Goal: Transaction & Acquisition: Purchase product/service

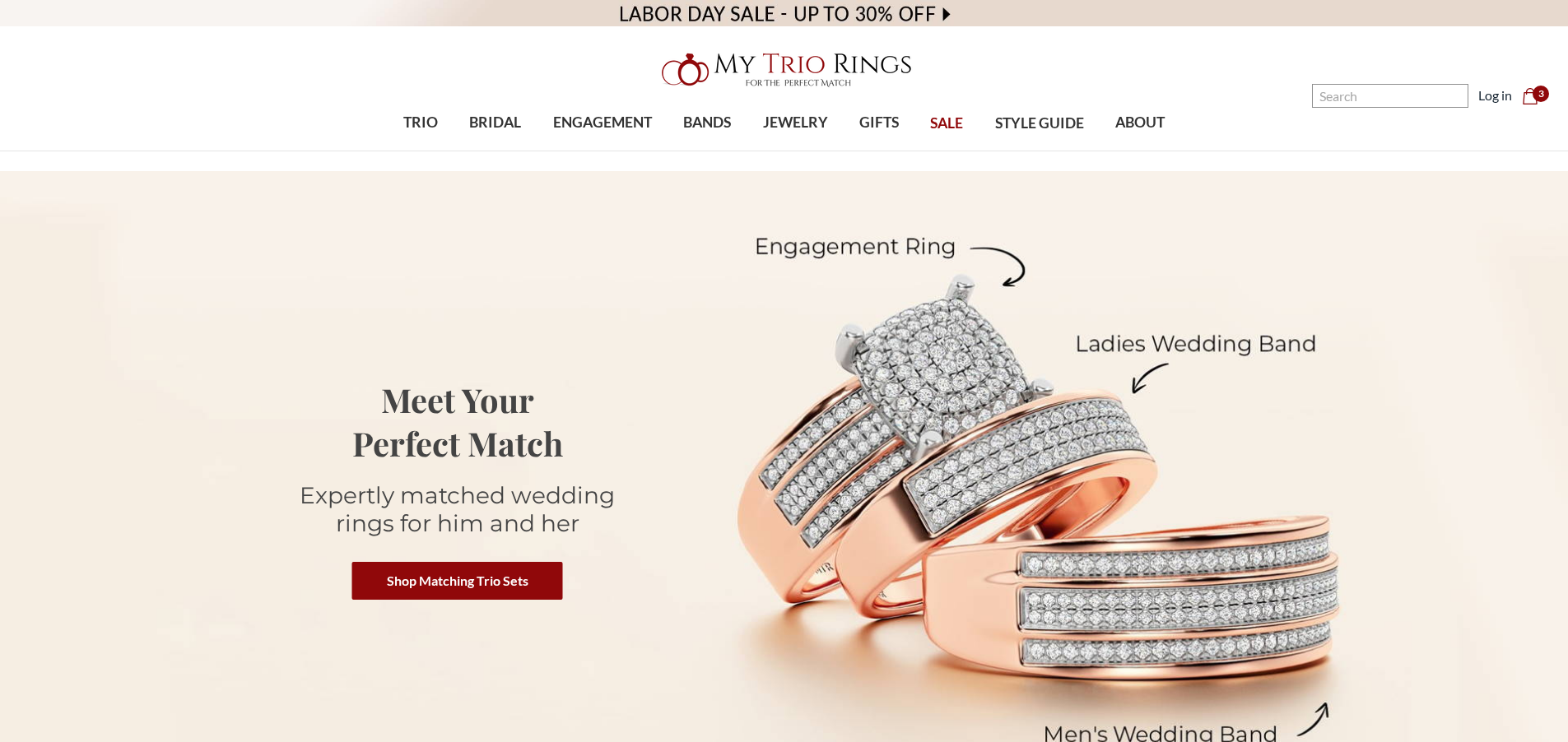
click at [1407, 101] on input "Search" at bounding box center [1390, 95] width 157 height 24
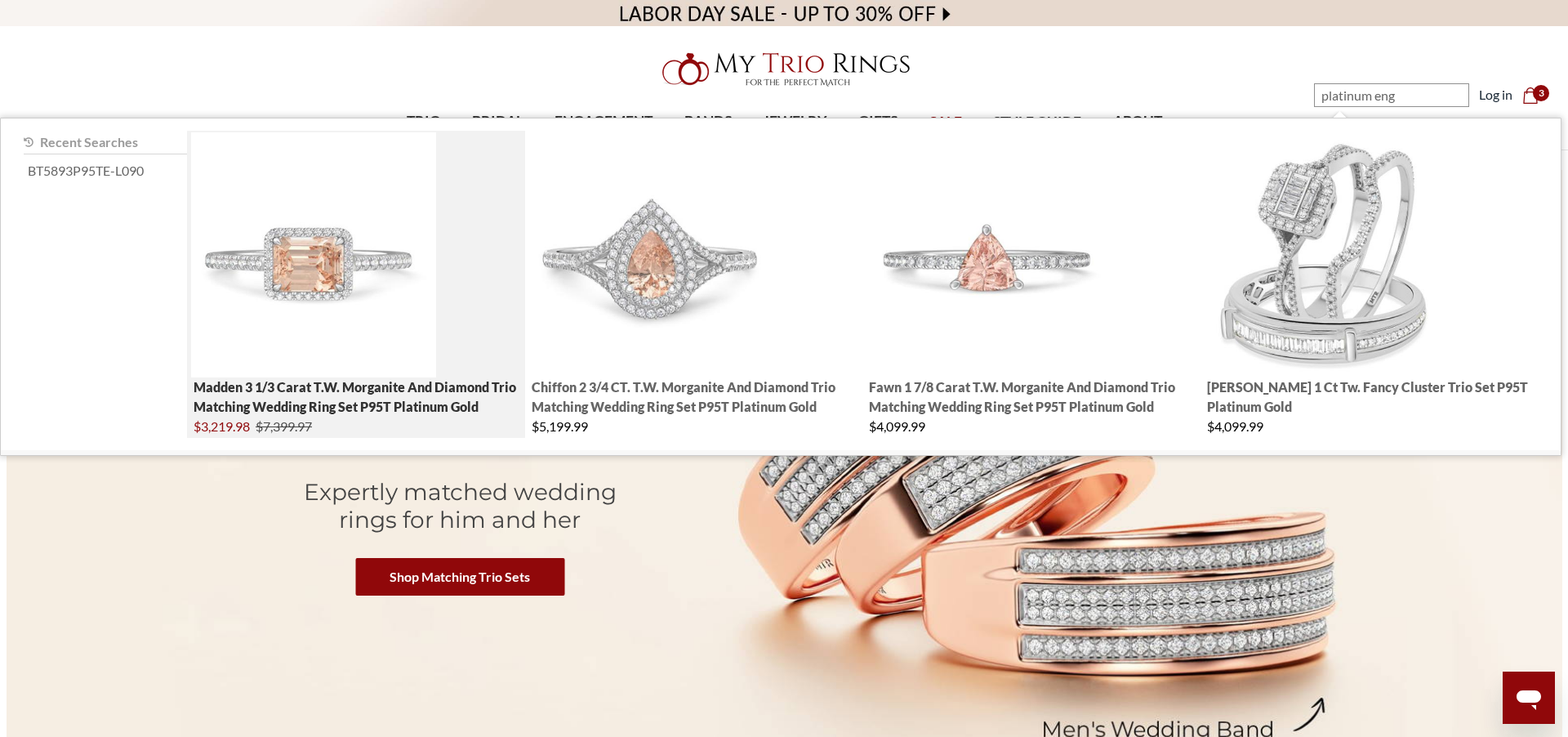
type input "platinum eng"
click at [347, 270] on img "; Total Products 4" at bounding box center [313, 254] width 245 height 245
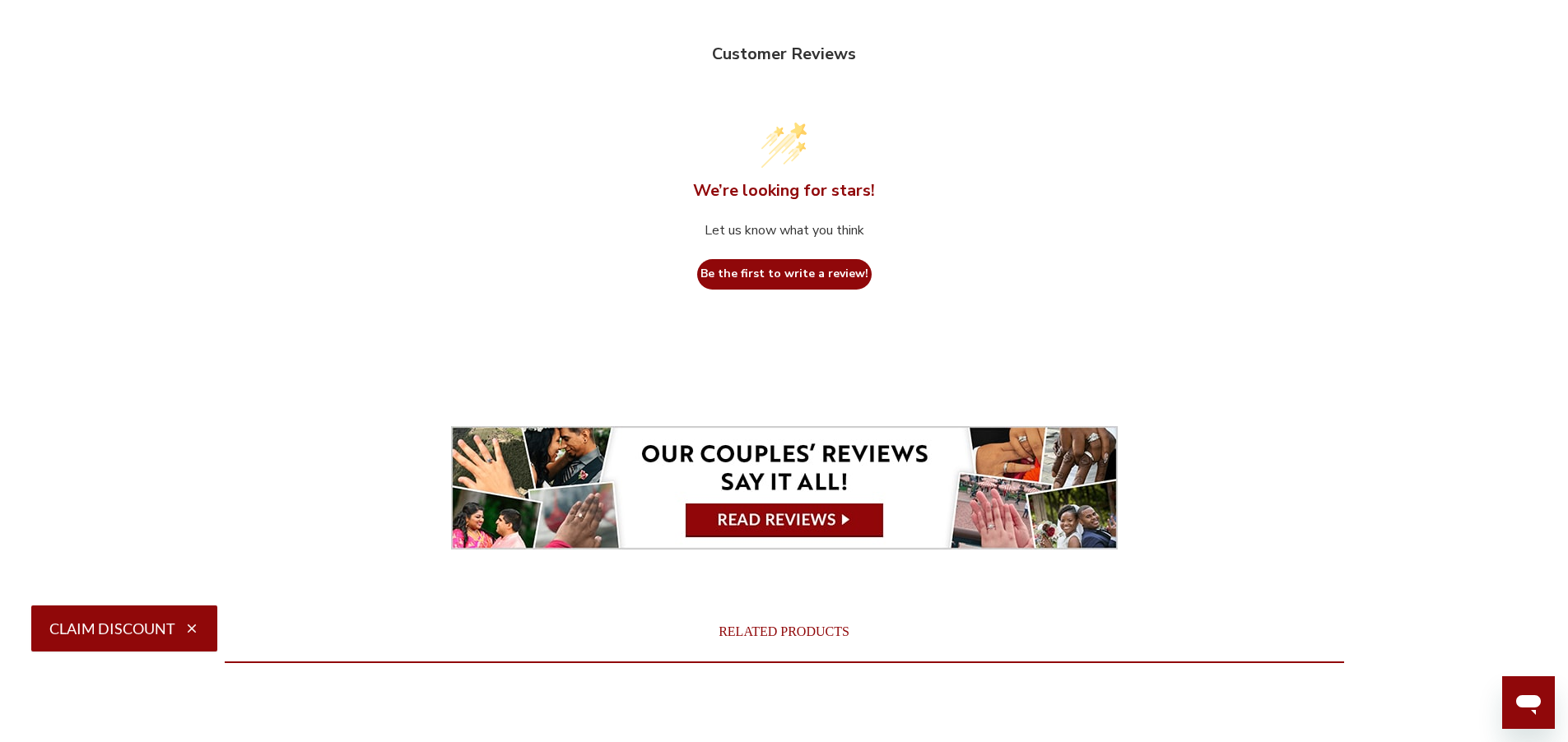
scroll to position [6020, 0]
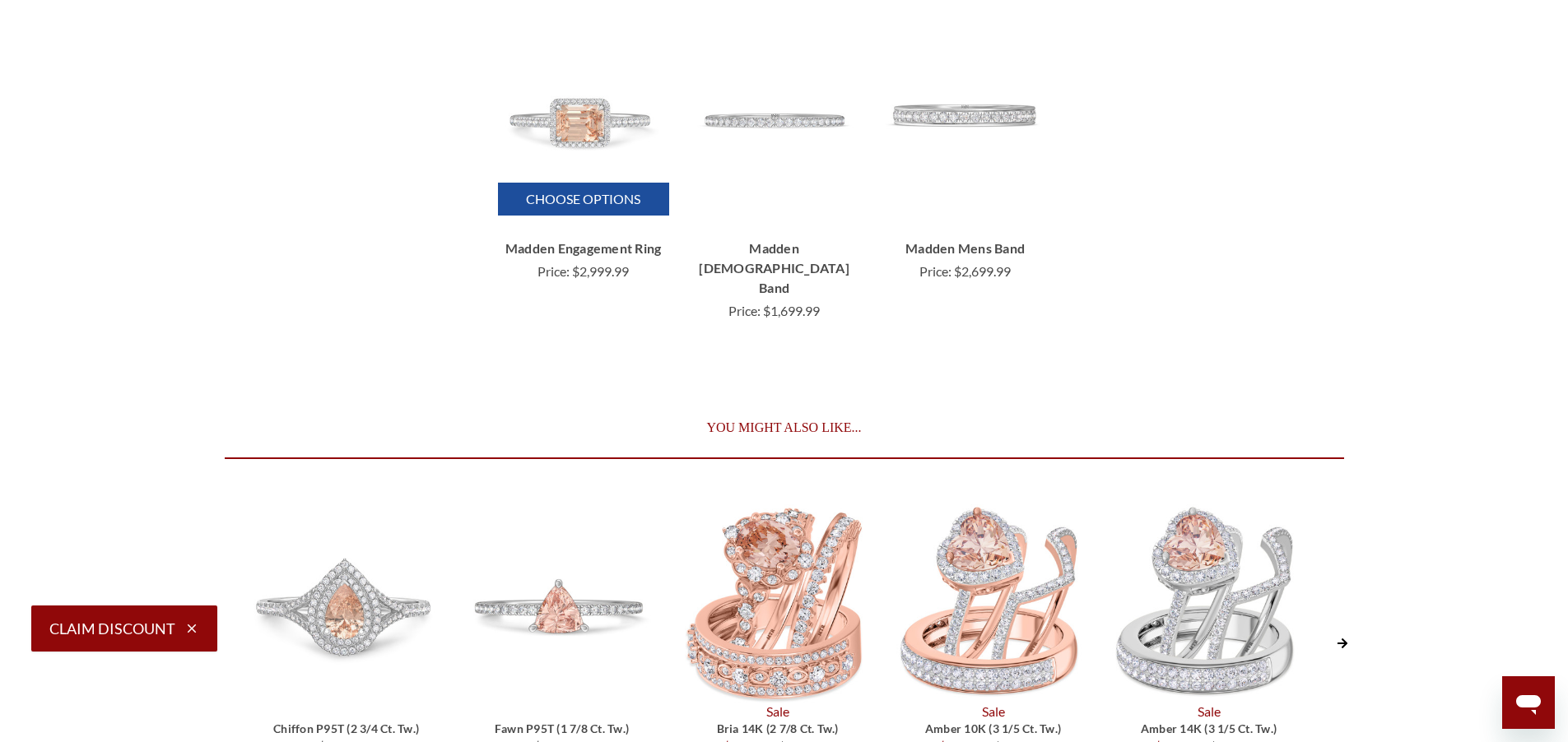
click at [597, 105] on img "Madden 2 1/6 CT. T.W. Morganite and diamond Engagement Ring 950 Platinum, $2,99…" at bounding box center [583, 117] width 166 height 166
